Goal: Task Accomplishment & Management: Complete application form

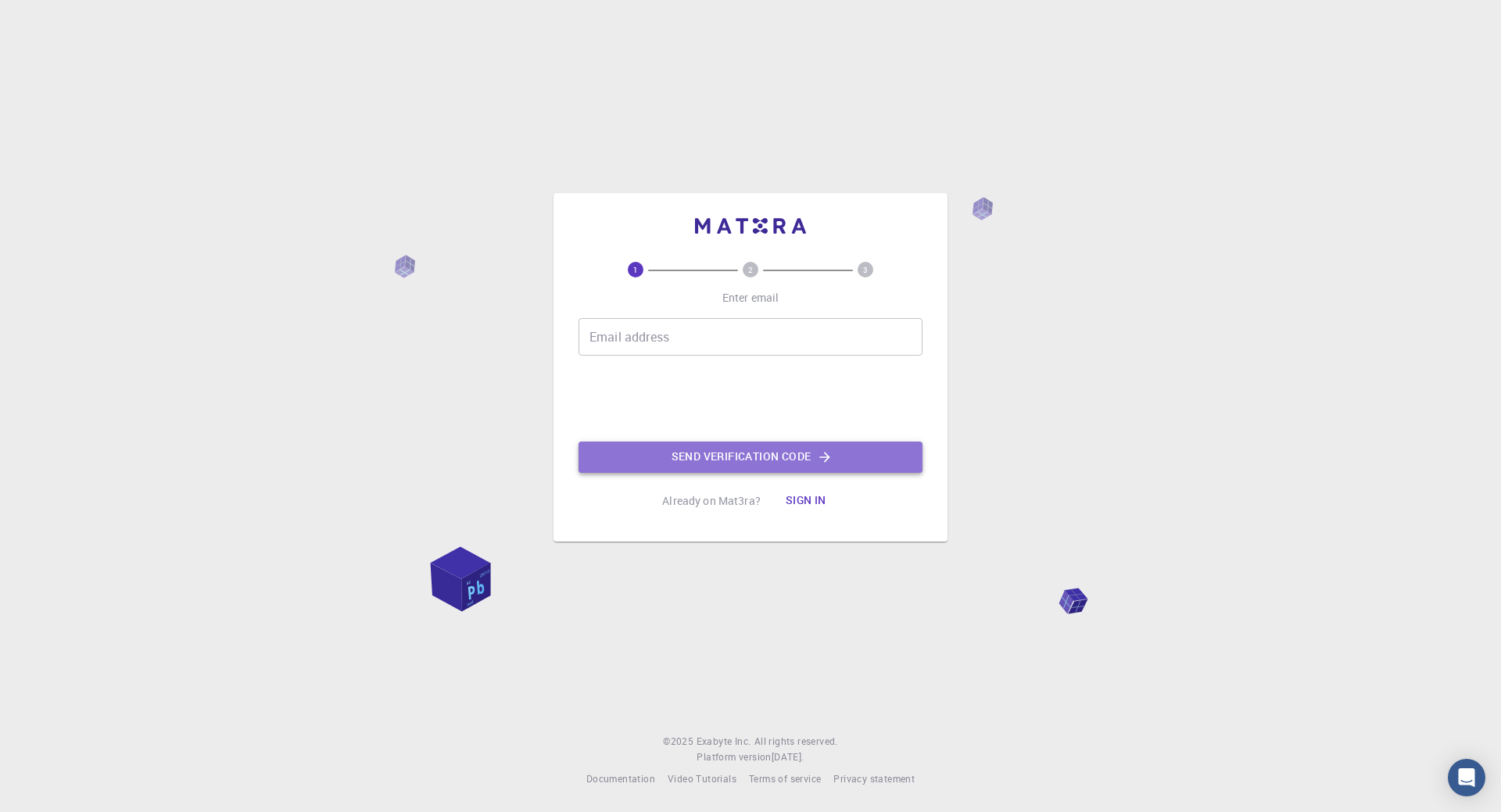
click at [778, 461] on button "Send verification code" at bounding box center [750, 457] width 344 height 32
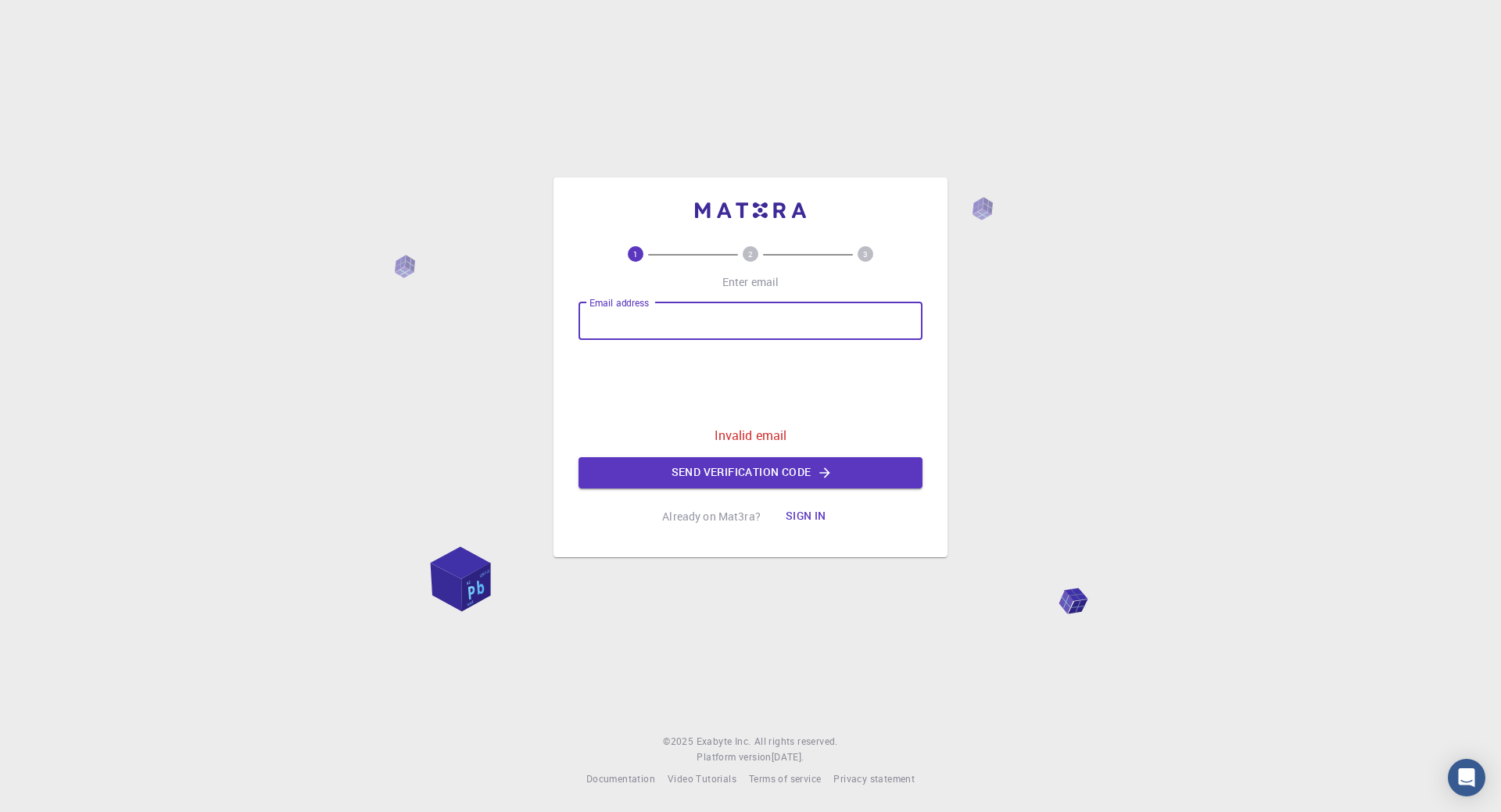
click at [684, 329] on input "Email address" at bounding box center [750, 321] width 344 height 37
type input "[EMAIL_ADDRESS][DOMAIN_NAME]"
click at [777, 463] on button "Send verification code" at bounding box center [750, 472] width 344 height 32
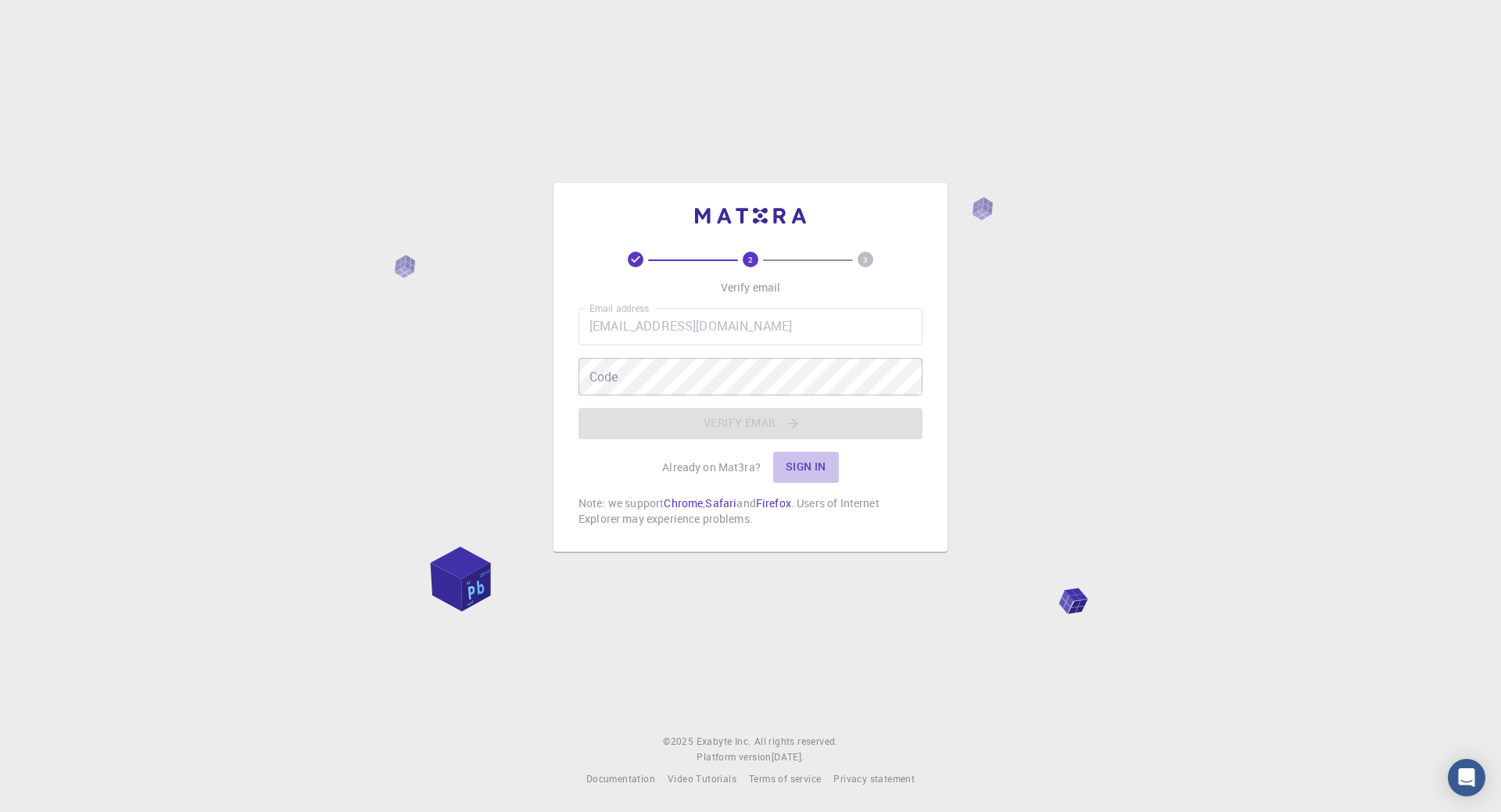
click at [801, 464] on button "Sign in" at bounding box center [806, 467] width 66 height 32
